Goal: Task Accomplishment & Management: Manage account settings

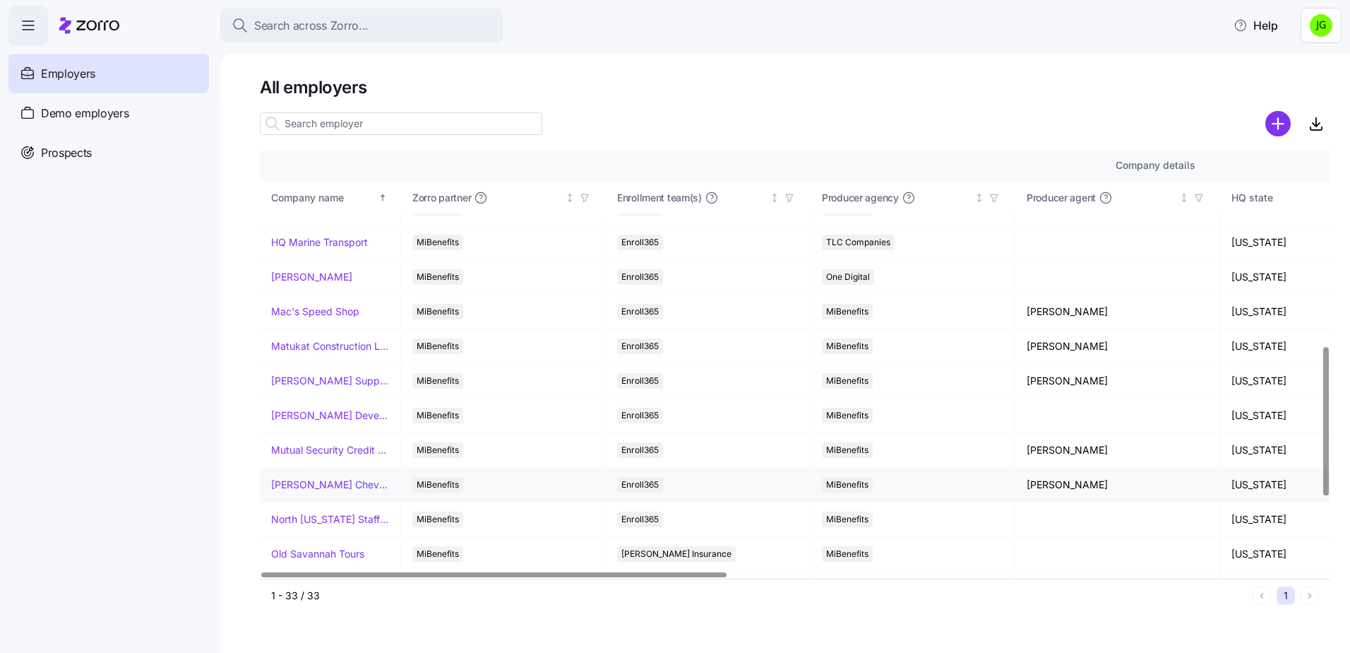
scroll to position [565, 0]
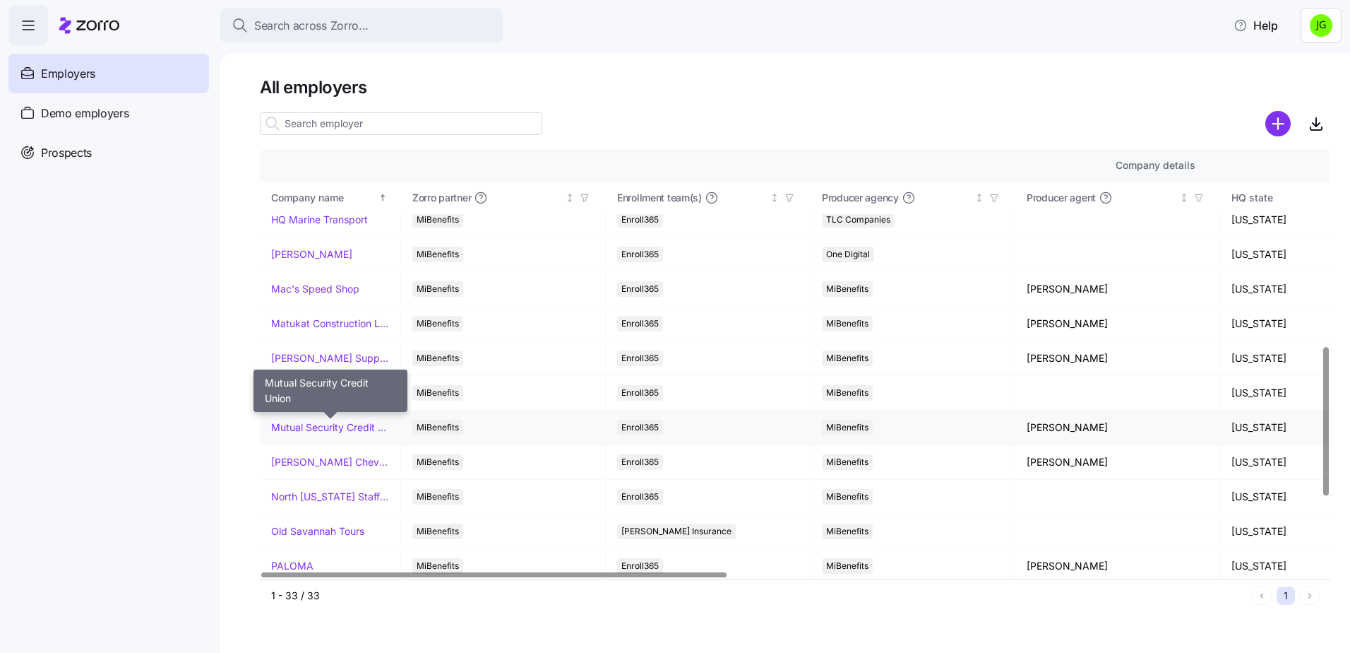
click at [340, 427] on link "Mutual Security Credit Union" at bounding box center [330, 427] width 118 height 14
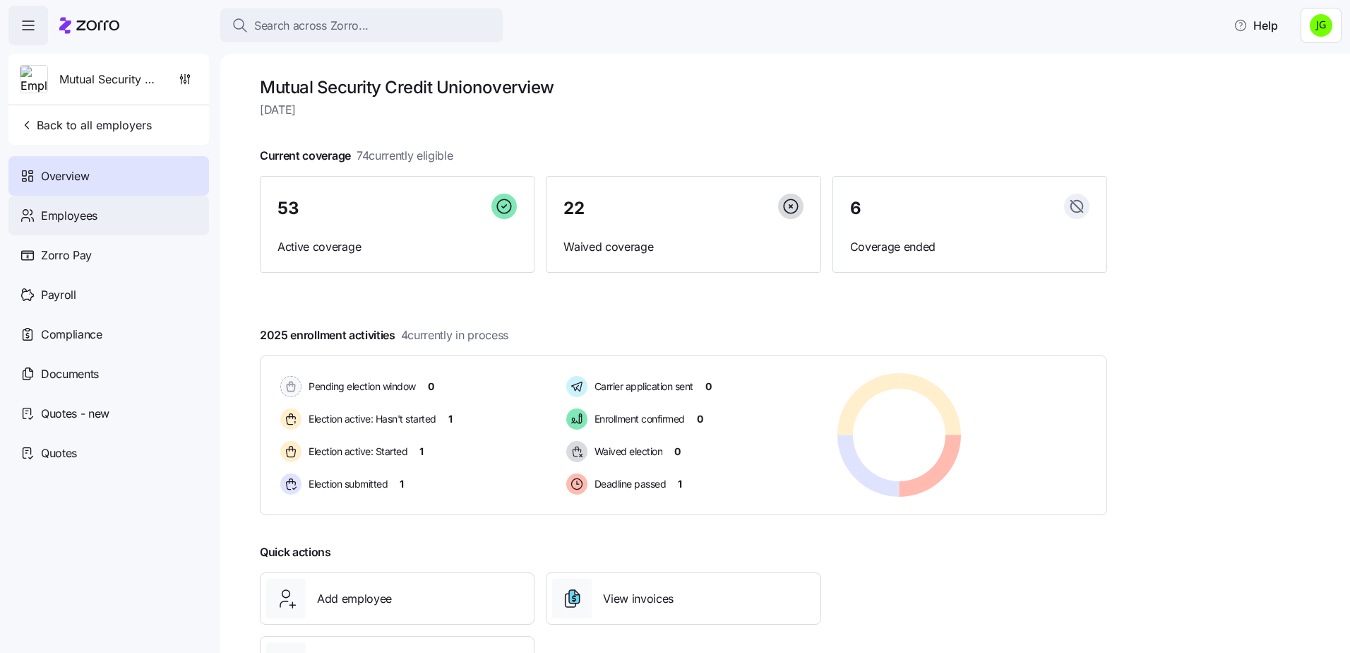
click at [106, 213] on div "Employees" at bounding box center [108, 216] width 201 height 40
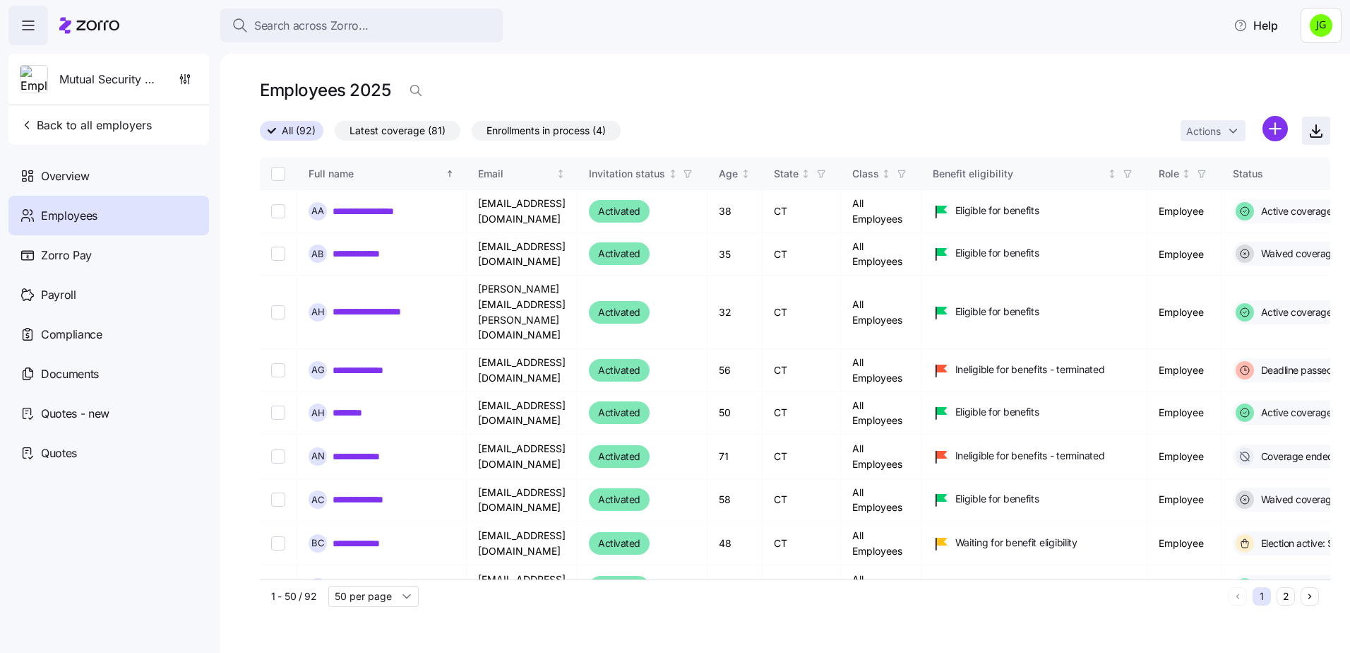
click at [1315, 126] on icon "button" at bounding box center [1316, 130] width 17 height 17
click at [946, 39] on div "Search across Zorro... Help" at bounding box center [674, 26] width 1333 height 40
click at [988, 71] on div "**********" at bounding box center [785, 353] width 1130 height 599
